Goal: Task Accomplishment & Management: Complete application form

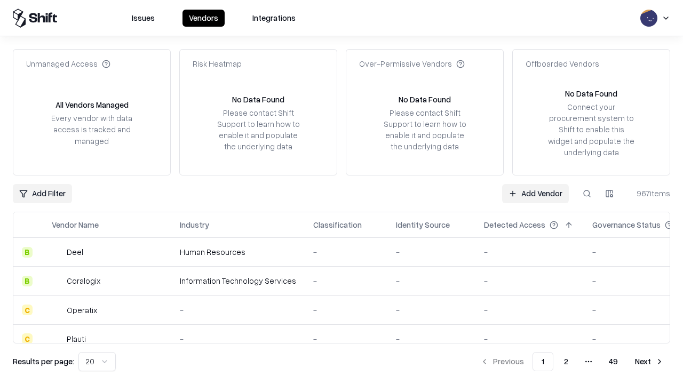
click at [535, 193] on link "Add Vendor" at bounding box center [535, 193] width 67 height 19
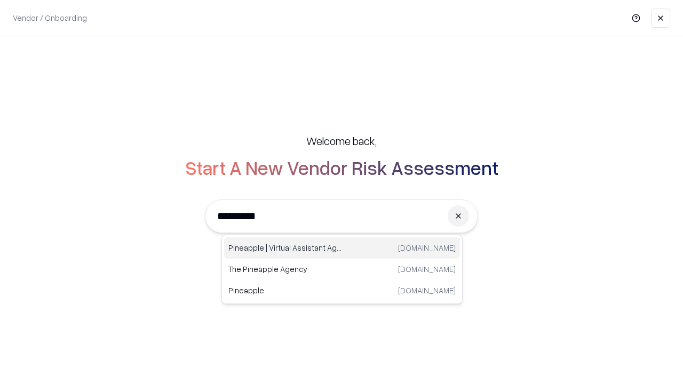
click at [342, 248] on div "Pineapple | Virtual Assistant Agency [DOMAIN_NAME]" at bounding box center [342, 247] width 236 height 21
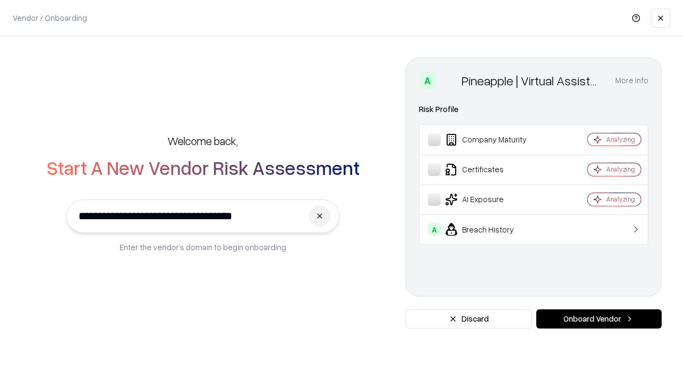
type input "**********"
click at [599, 319] on button "Onboard Vendor" at bounding box center [598, 318] width 125 height 19
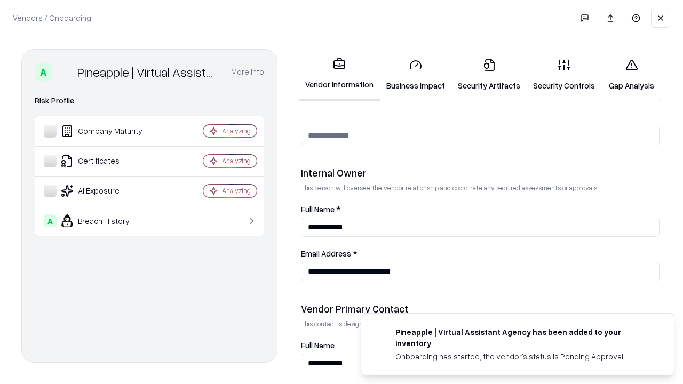
scroll to position [553, 0]
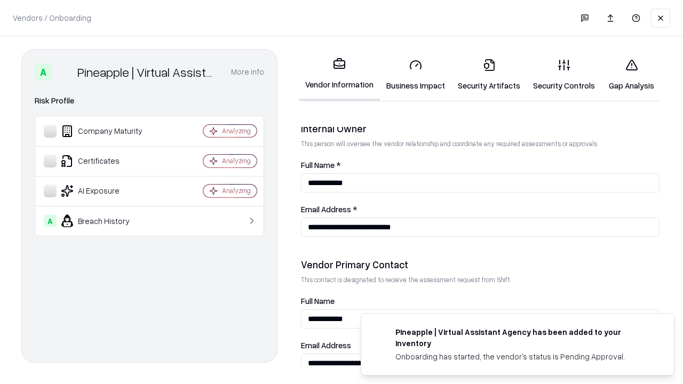
click at [416, 75] on link "Business Impact" at bounding box center [415, 75] width 71 height 50
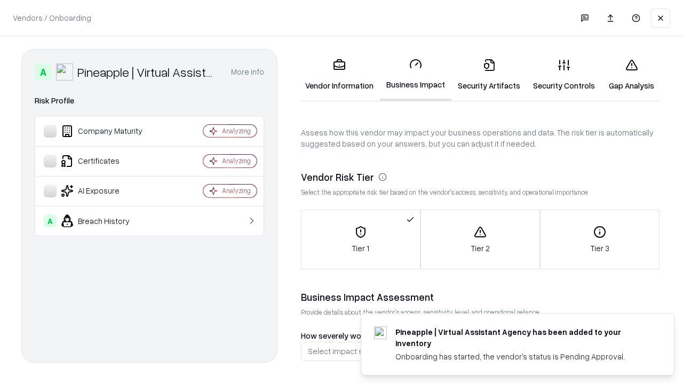
click at [489, 75] on link "Security Artifacts" at bounding box center [488, 75] width 75 height 50
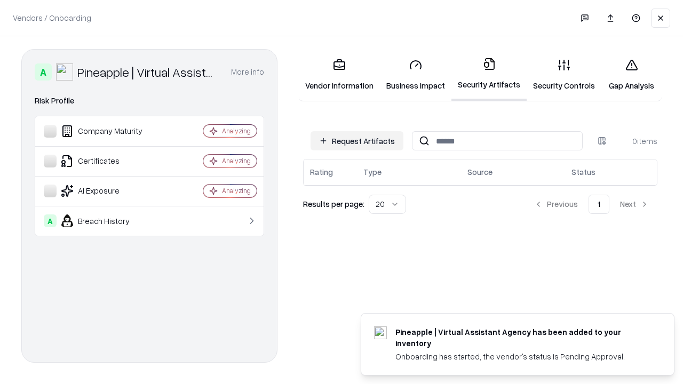
click at [357, 141] on button "Request Artifacts" at bounding box center [356, 140] width 93 height 19
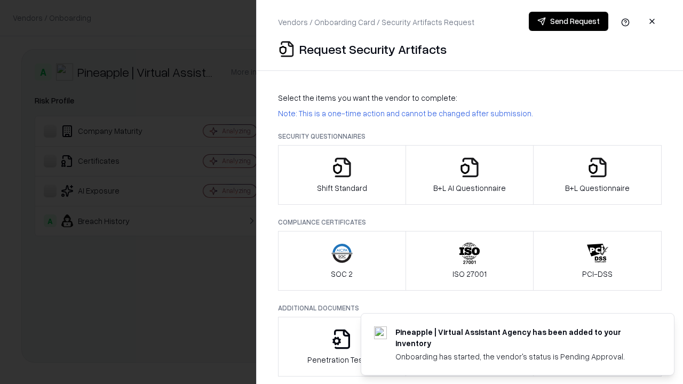
click at [341, 175] on icon "button" at bounding box center [341, 167] width 21 height 21
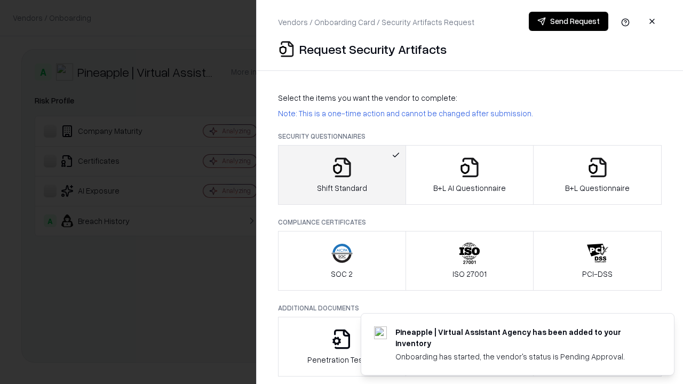
click at [568, 21] on button "Send Request" at bounding box center [568, 21] width 79 height 19
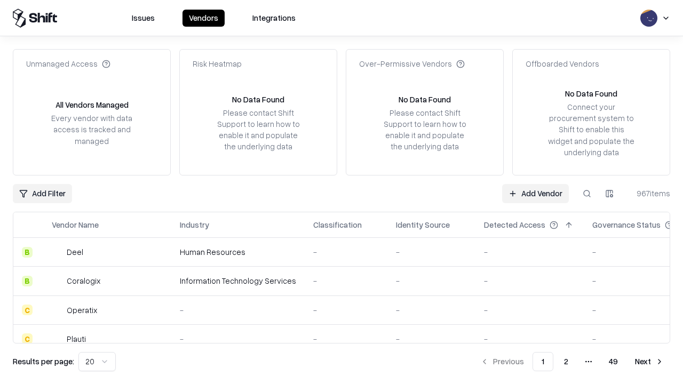
click at [587, 193] on button at bounding box center [586, 193] width 19 height 19
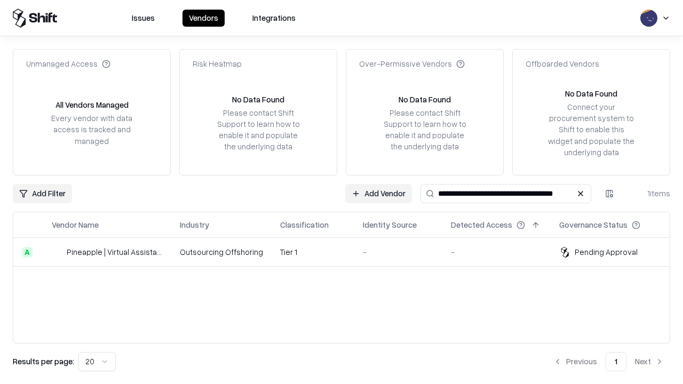
type input "**********"
click at [348, 252] on td "Tier 1" at bounding box center [313, 252] width 83 height 29
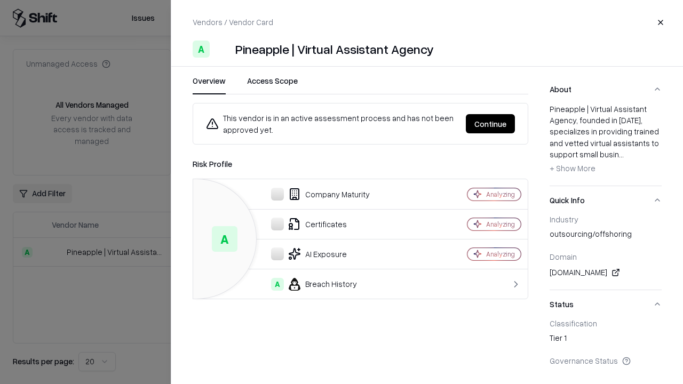
click at [490, 124] on button "Continue" at bounding box center [490, 123] width 49 height 19
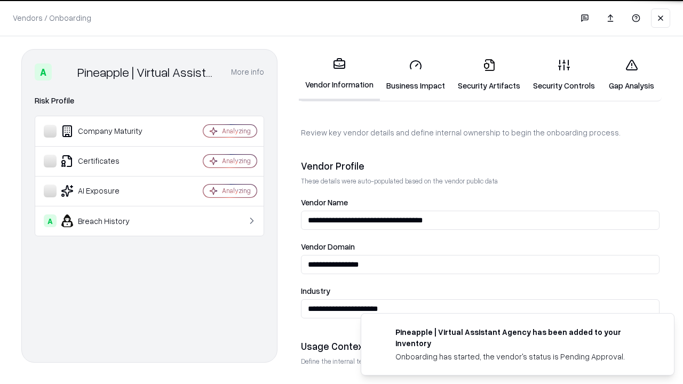
click at [489, 75] on link "Security Artifacts" at bounding box center [488, 75] width 75 height 50
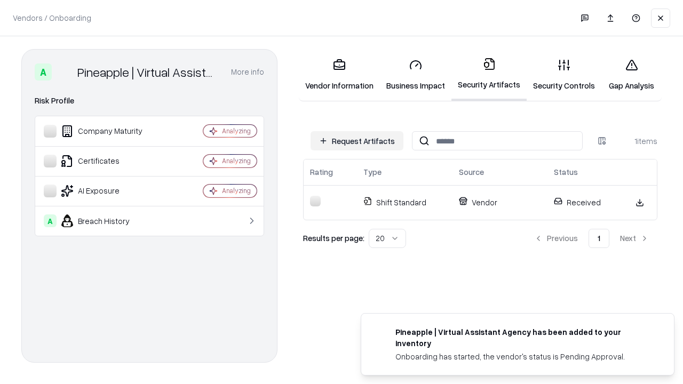
click at [564, 75] on link "Security Controls" at bounding box center [564, 75] width 75 height 50
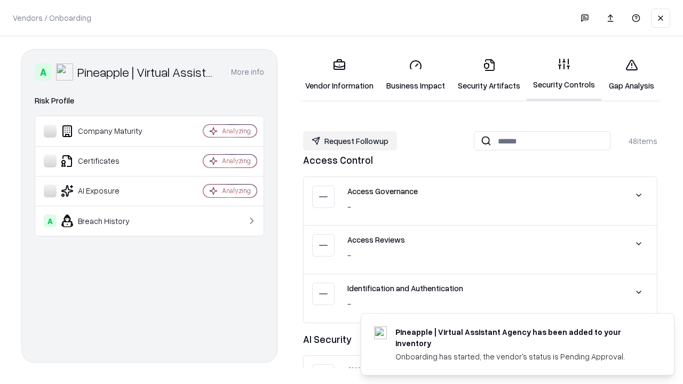
click at [350, 141] on button "Request Followup" at bounding box center [350, 140] width 94 height 19
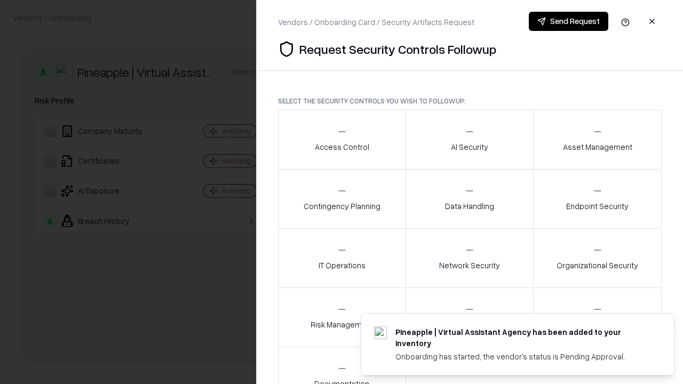
click at [341, 140] on div "Access Control" at bounding box center [342, 139] width 54 height 26
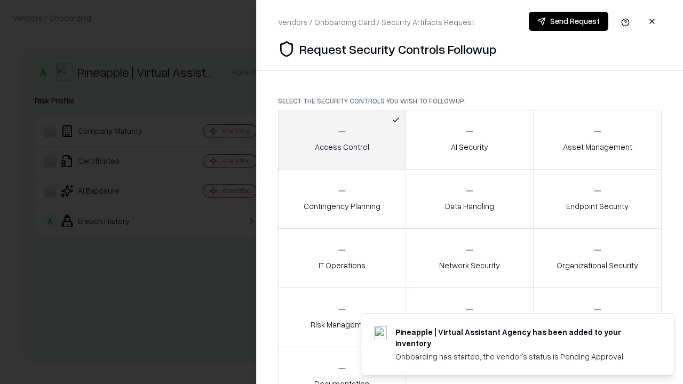
click at [568, 21] on button "Send Request" at bounding box center [568, 21] width 79 height 19
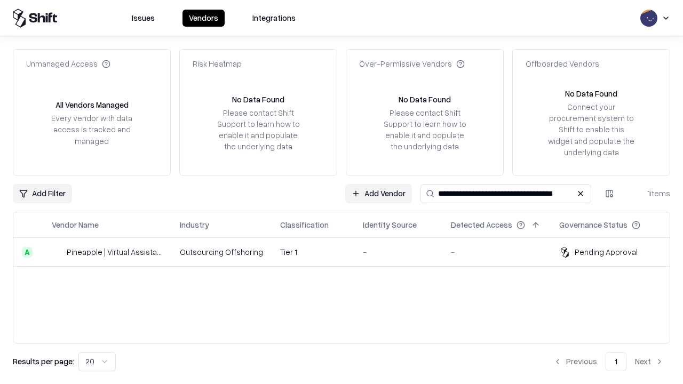
type input "**********"
click at [348, 252] on td "Tier 1" at bounding box center [313, 252] width 83 height 29
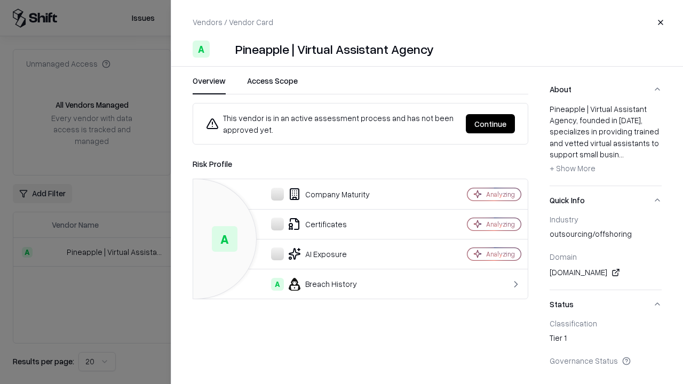
click at [490, 124] on button "Continue" at bounding box center [490, 123] width 49 height 19
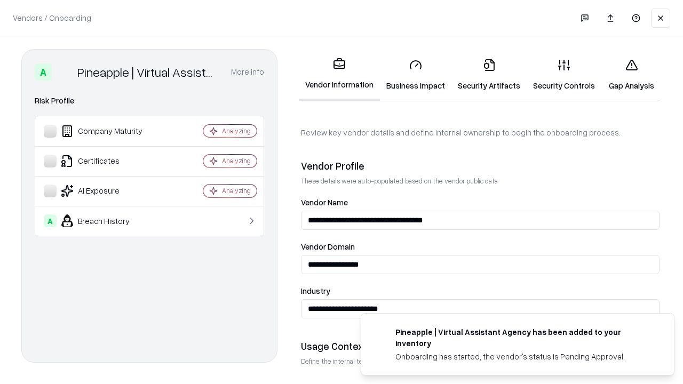
click at [631, 75] on link "Gap Analysis" at bounding box center [631, 75] width 60 height 50
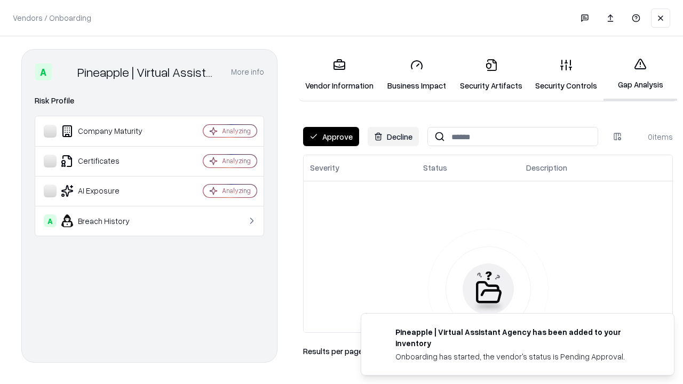
click at [331, 137] on button "Approve" at bounding box center [331, 136] width 56 height 19
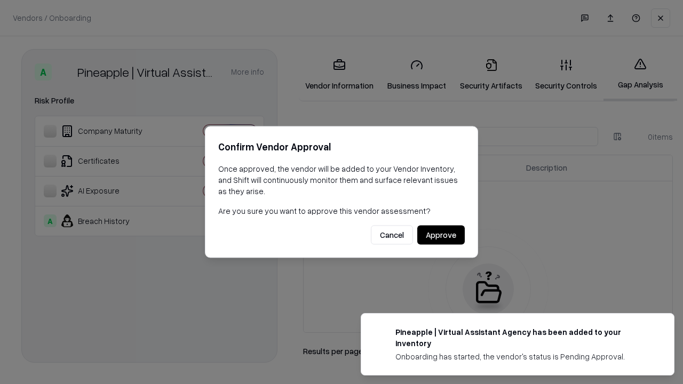
click at [441, 235] on button "Approve" at bounding box center [440, 235] width 47 height 19
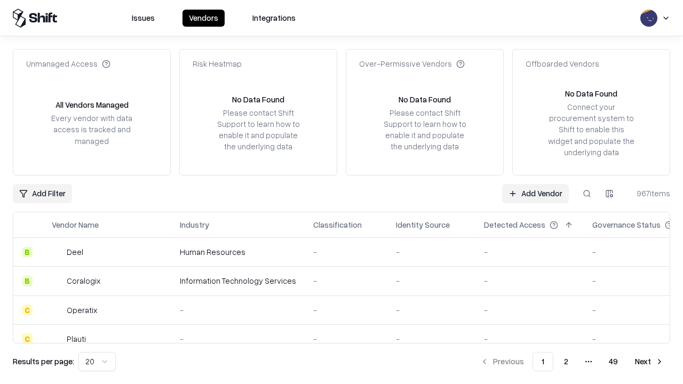
type input "**********"
click at [535, 193] on link "Add Vendor" at bounding box center [535, 193] width 67 height 19
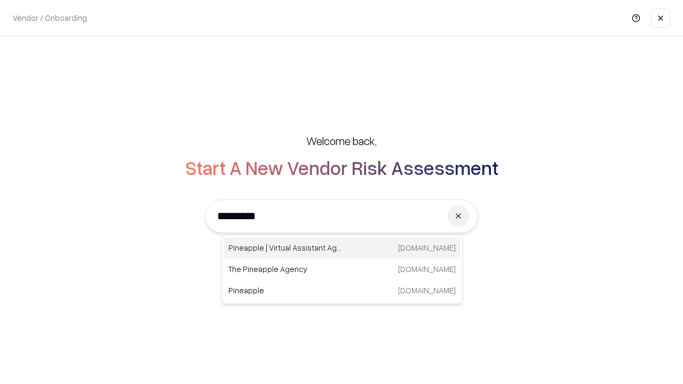
click at [342, 248] on div "Pineapple | Virtual Assistant Agency [DOMAIN_NAME]" at bounding box center [342, 247] width 236 height 21
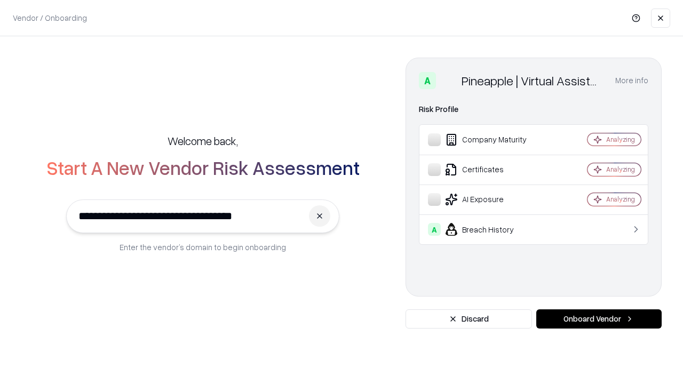
type input "**********"
click at [599, 319] on button "Onboard Vendor" at bounding box center [598, 318] width 125 height 19
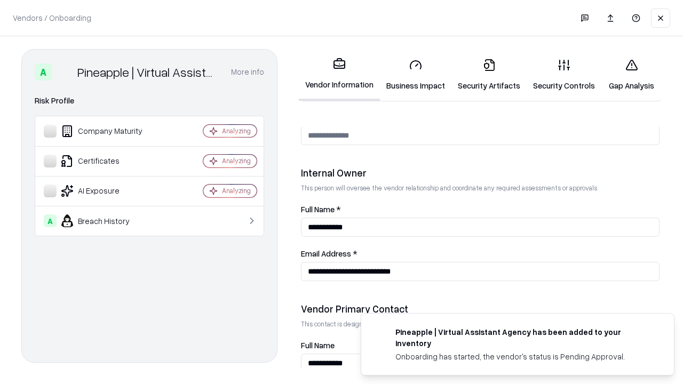
scroll to position [553, 0]
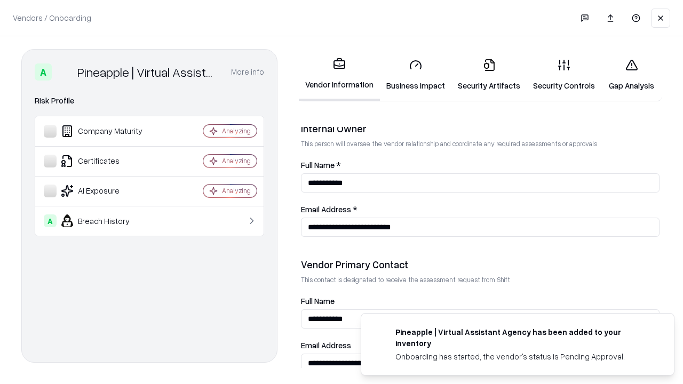
click at [631, 75] on link "Gap Analysis" at bounding box center [631, 75] width 60 height 50
